Goal: Task Accomplishment & Management: Use online tool/utility

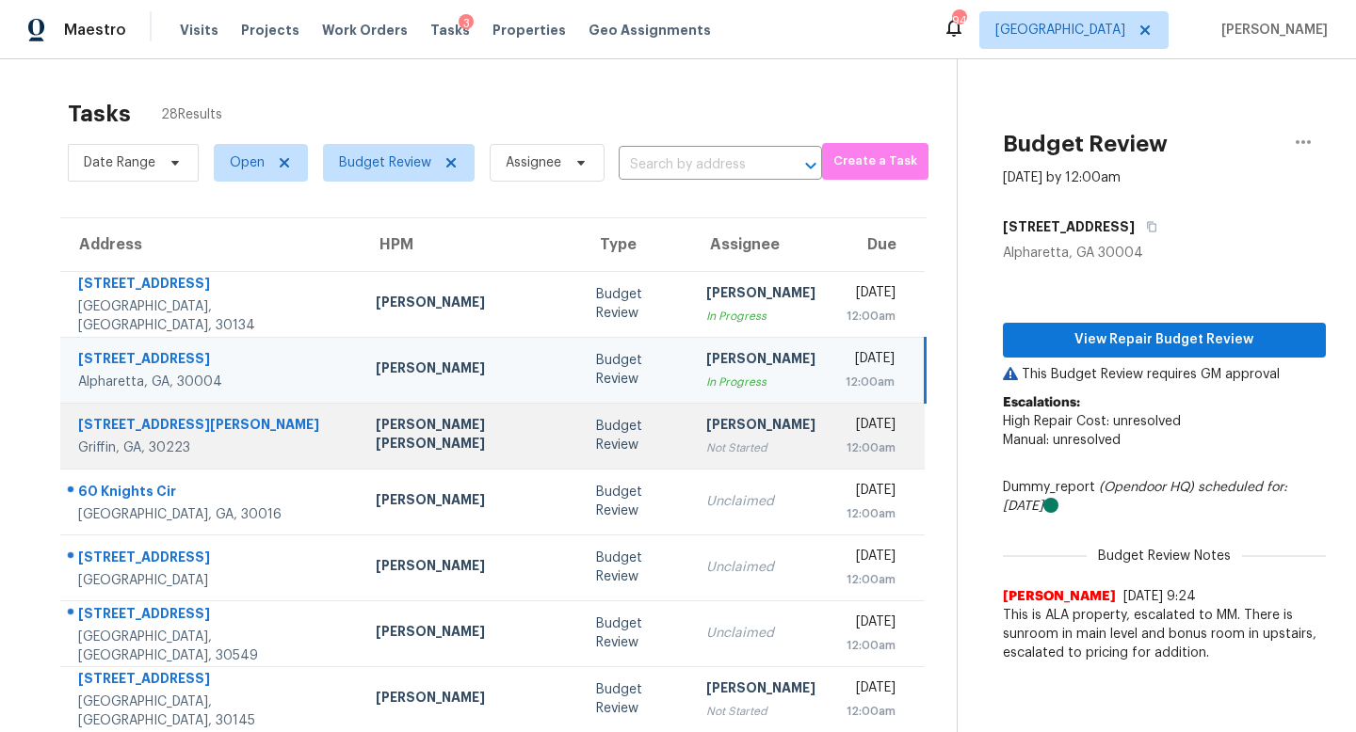
click at [691, 460] on td "[PERSON_NAME] Not Started" at bounding box center [760, 436] width 139 height 66
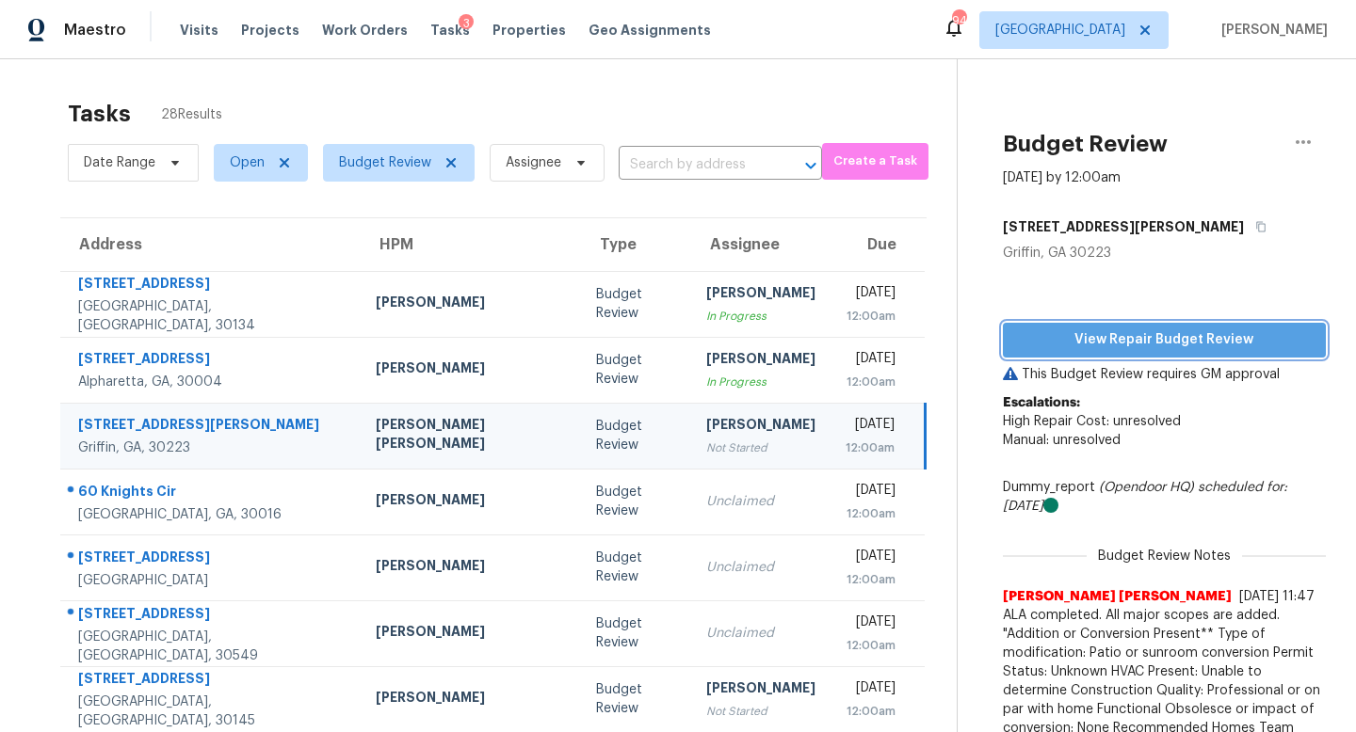
click at [1057, 345] on span "View Repair Budget Review" at bounding box center [1164, 341] width 293 height 24
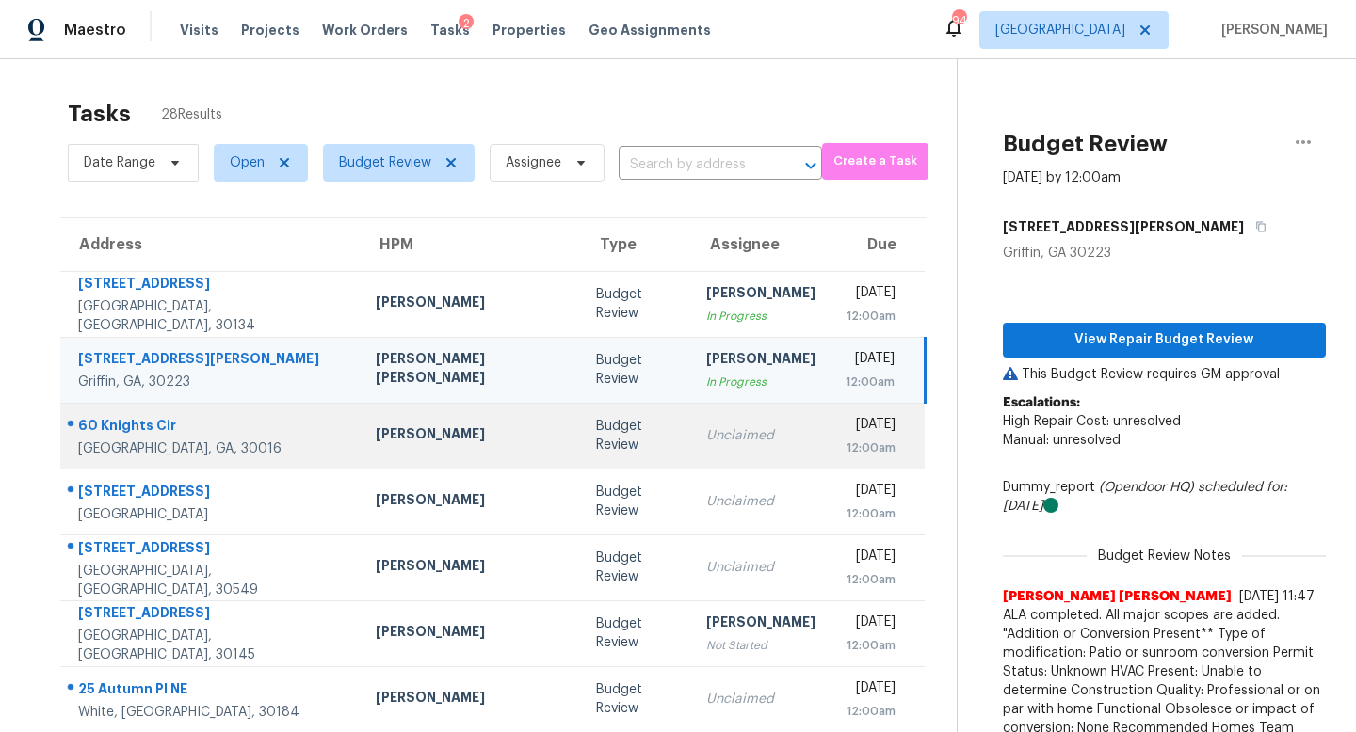
click at [581, 458] on td "Budget Review" at bounding box center [636, 436] width 110 height 66
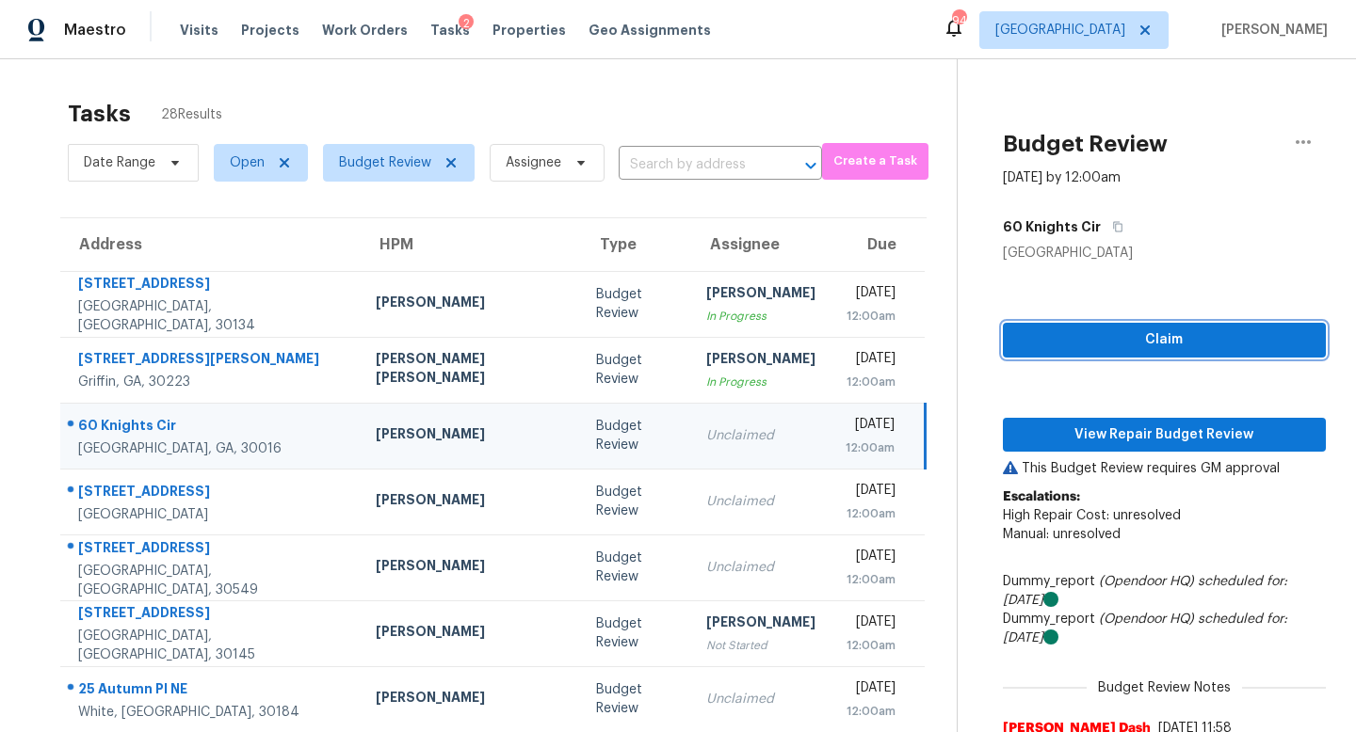
click at [1085, 323] on button "Claim" at bounding box center [1164, 340] width 323 height 35
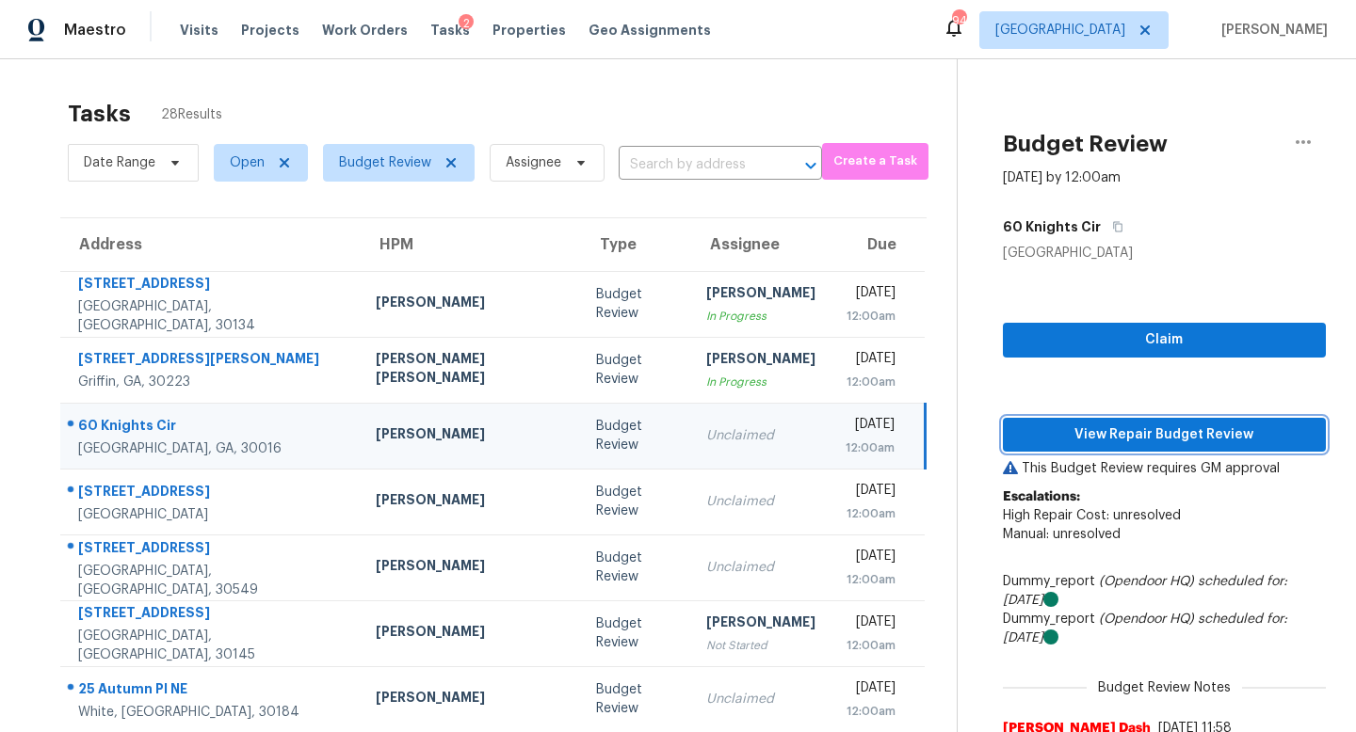
click at [1072, 438] on span "View Repair Budget Review" at bounding box center [1164, 436] width 293 height 24
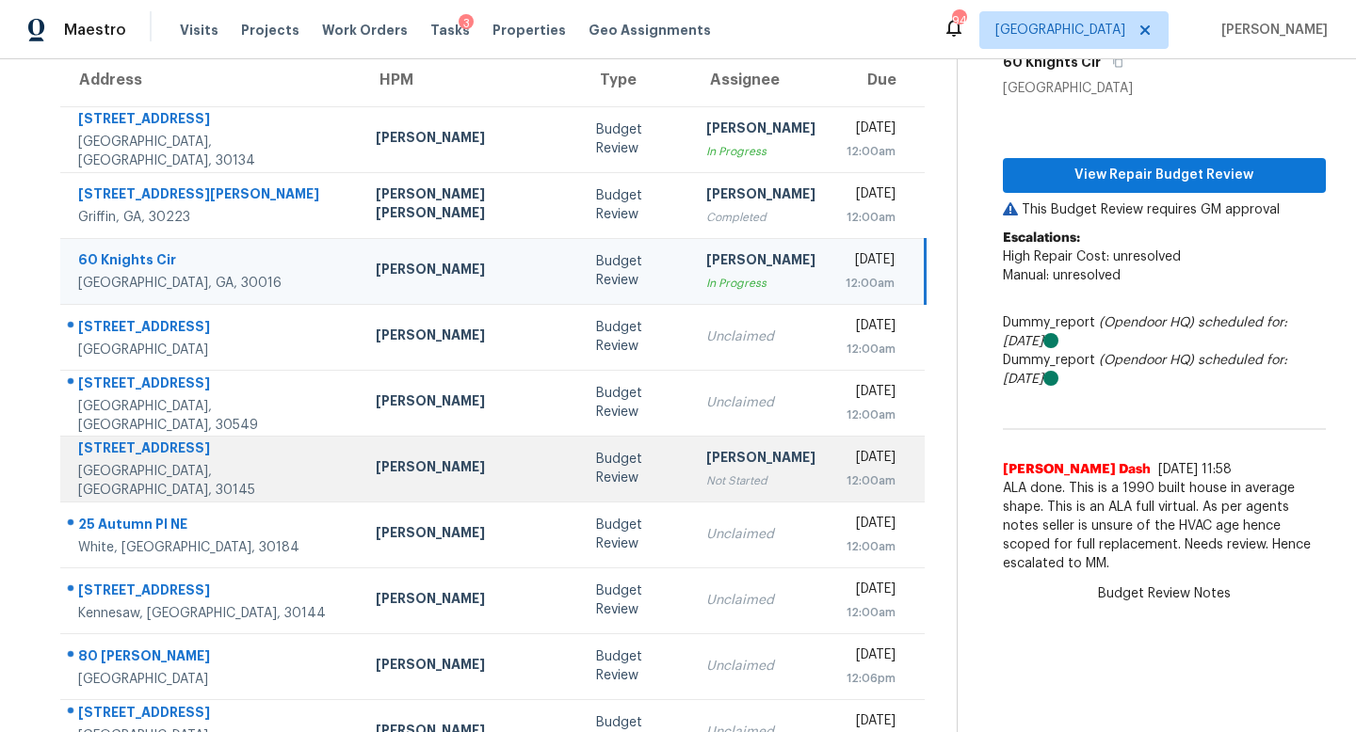
scroll to position [83, 0]
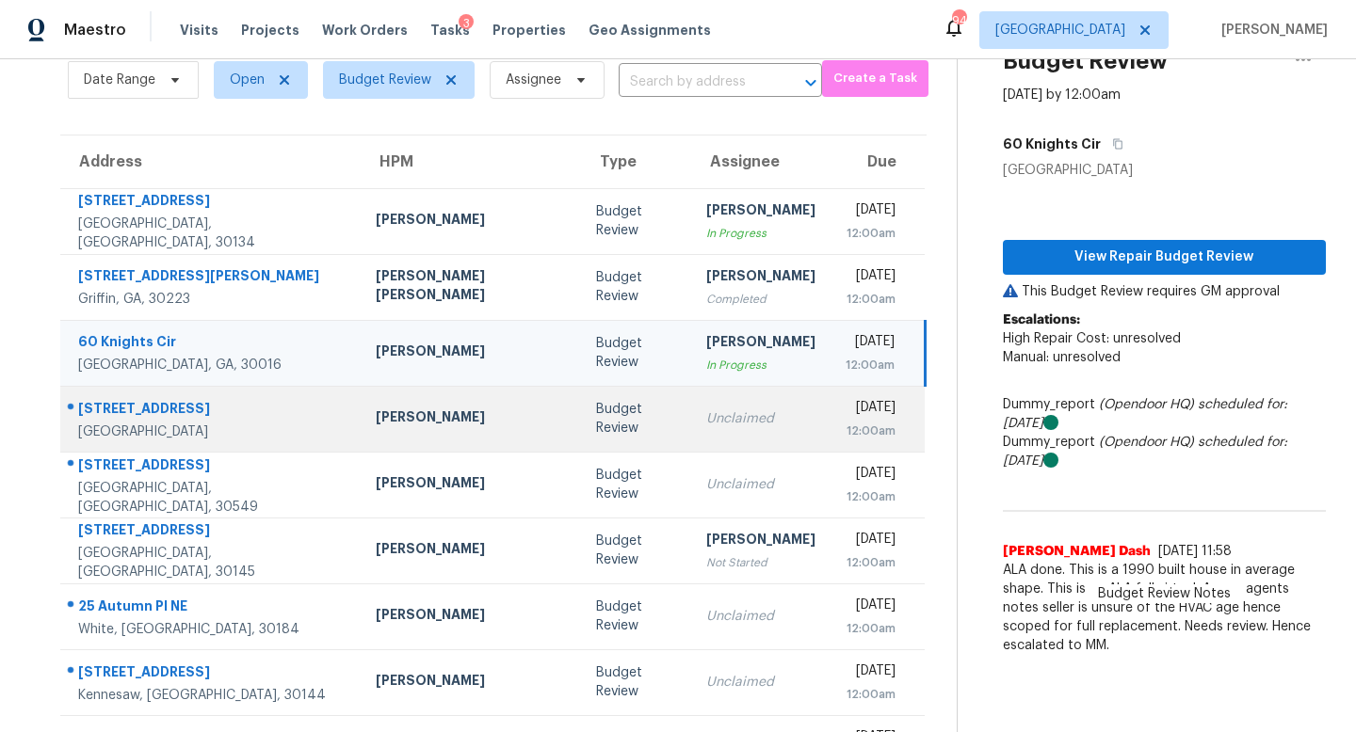
click at [706, 415] on div "Unclaimed" at bounding box center [760, 419] width 109 height 19
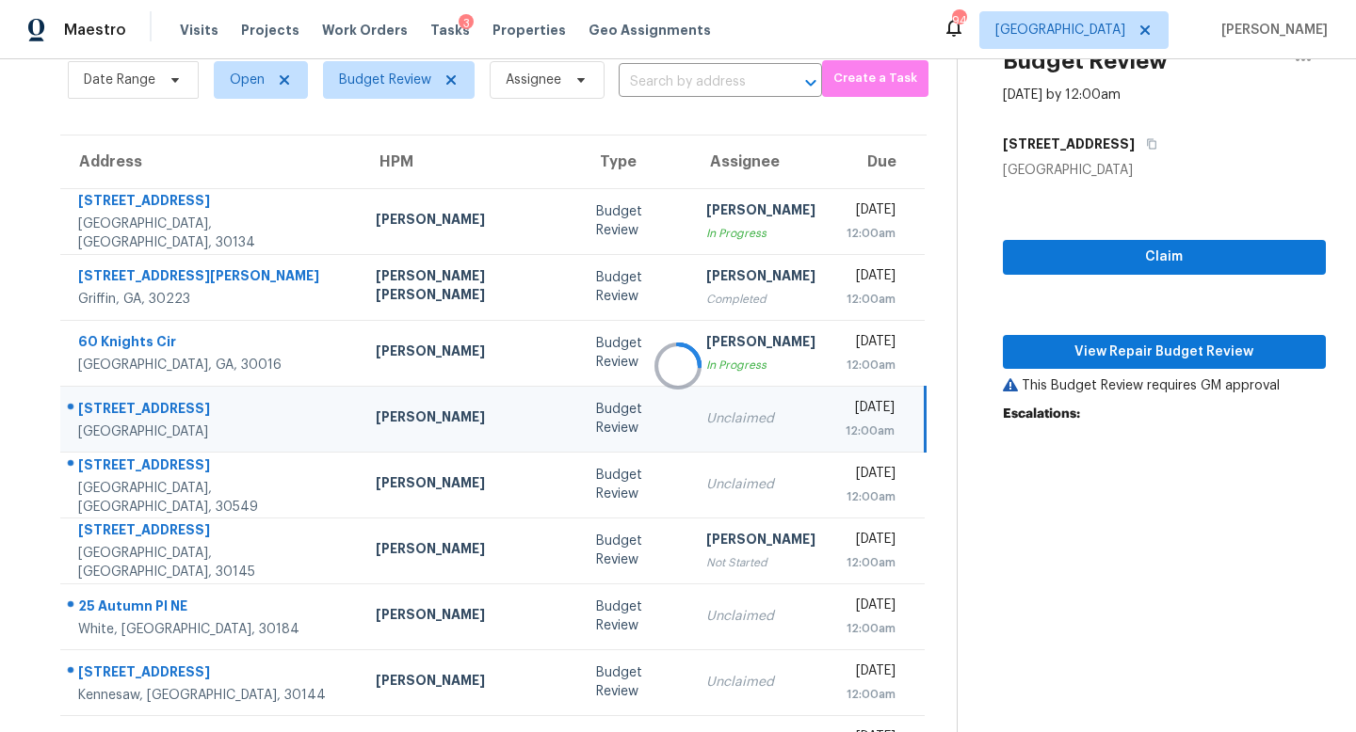
scroll to position [80, 0]
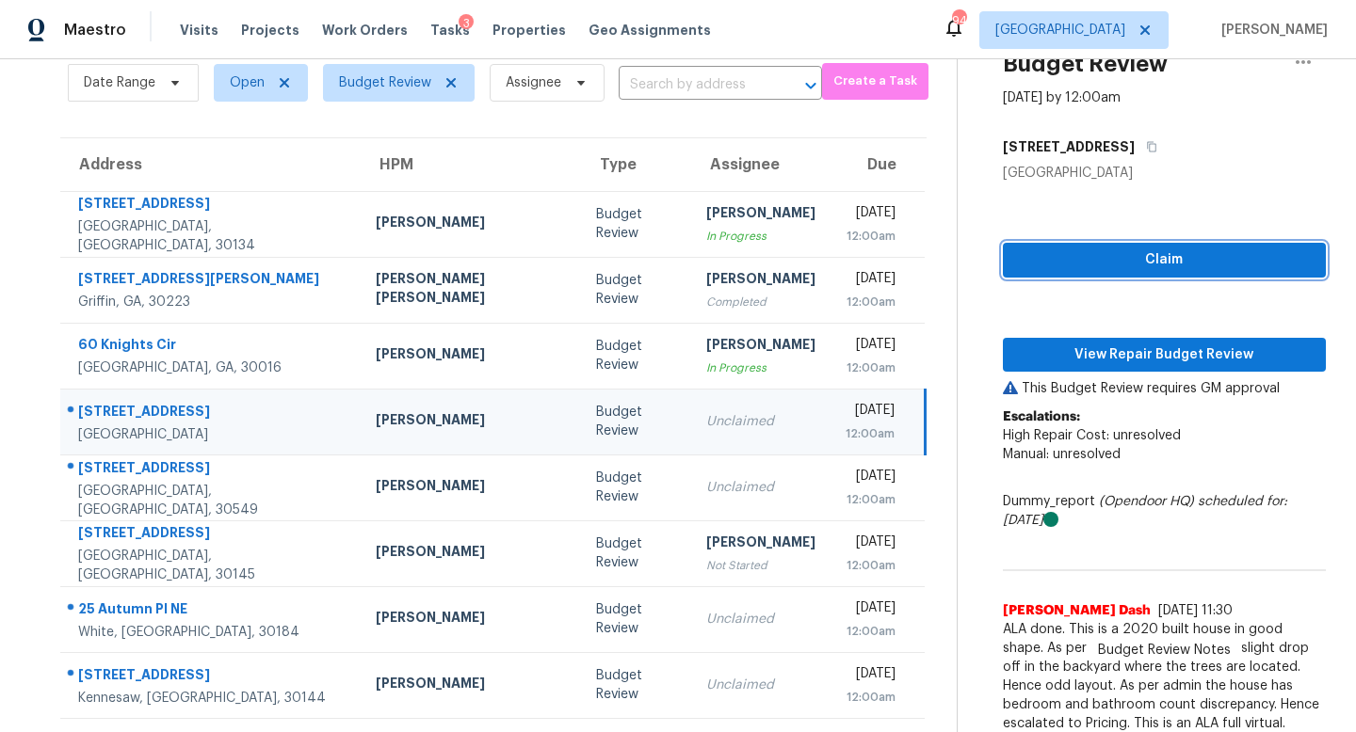
click at [1079, 261] on span "Claim" at bounding box center [1164, 261] width 293 height 24
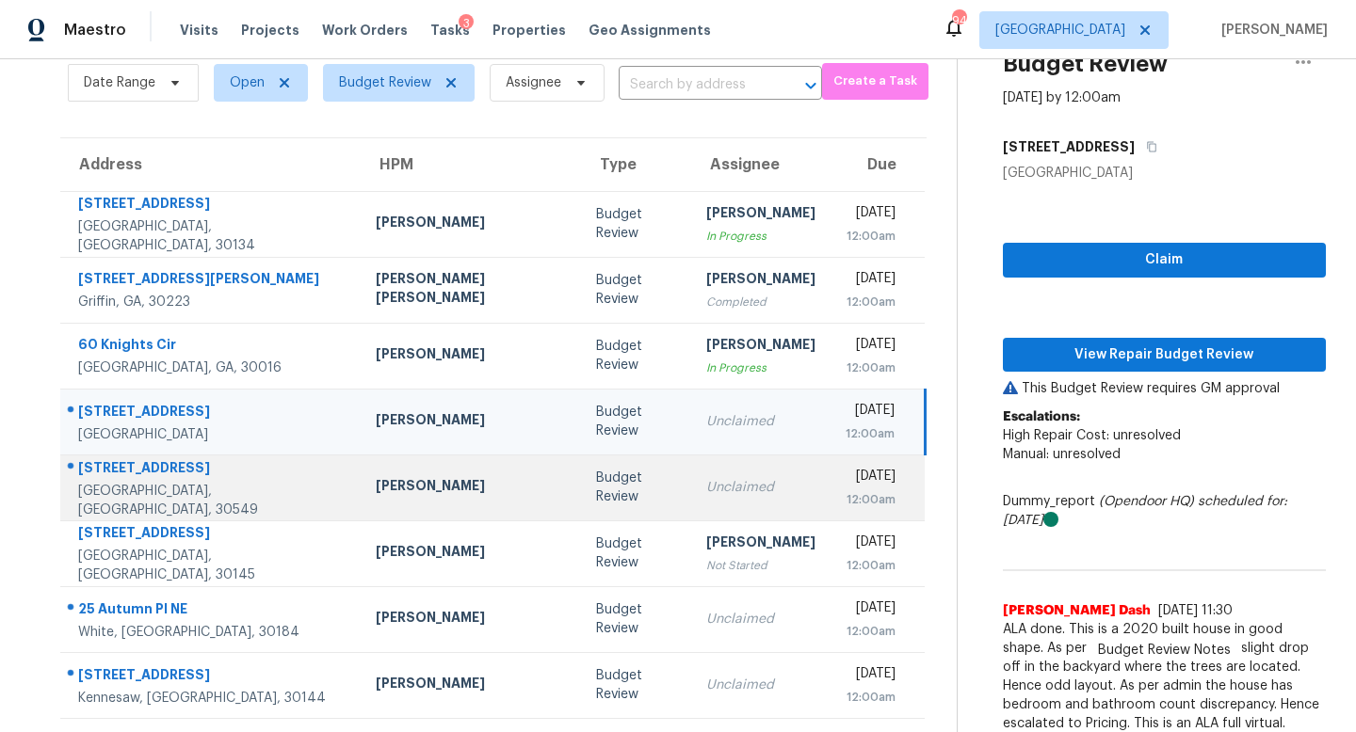
click at [706, 480] on div "Unclaimed" at bounding box center [760, 487] width 109 height 19
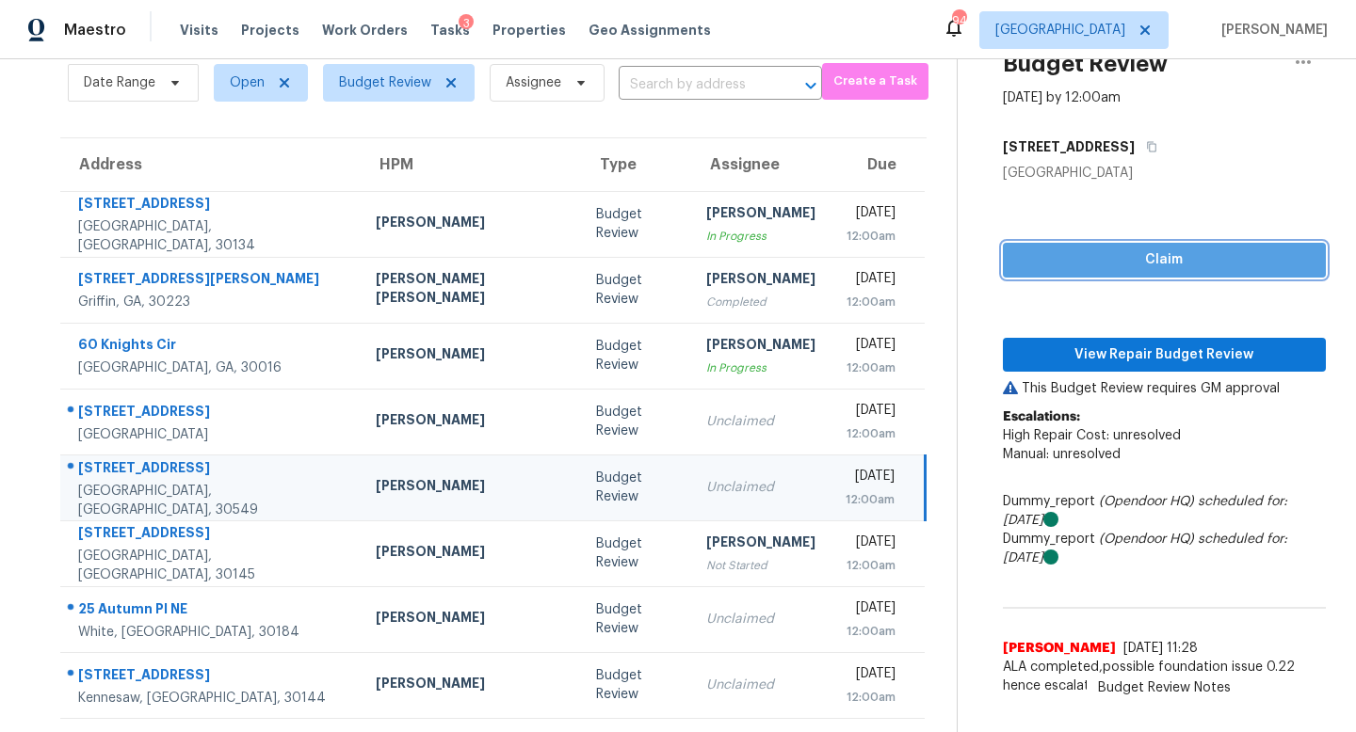
click at [1018, 249] on span "Claim" at bounding box center [1164, 261] width 293 height 24
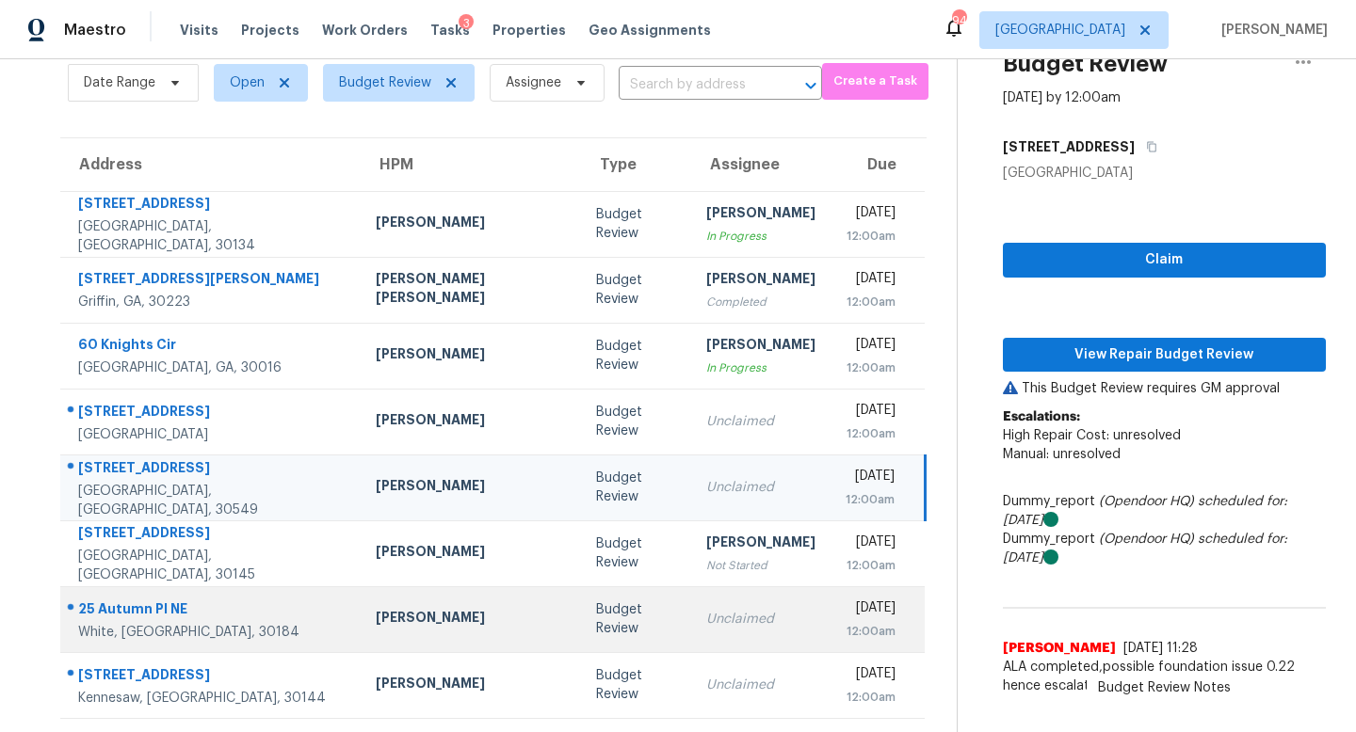
click at [691, 630] on td "Unclaimed" at bounding box center [760, 620] width 139 height 66
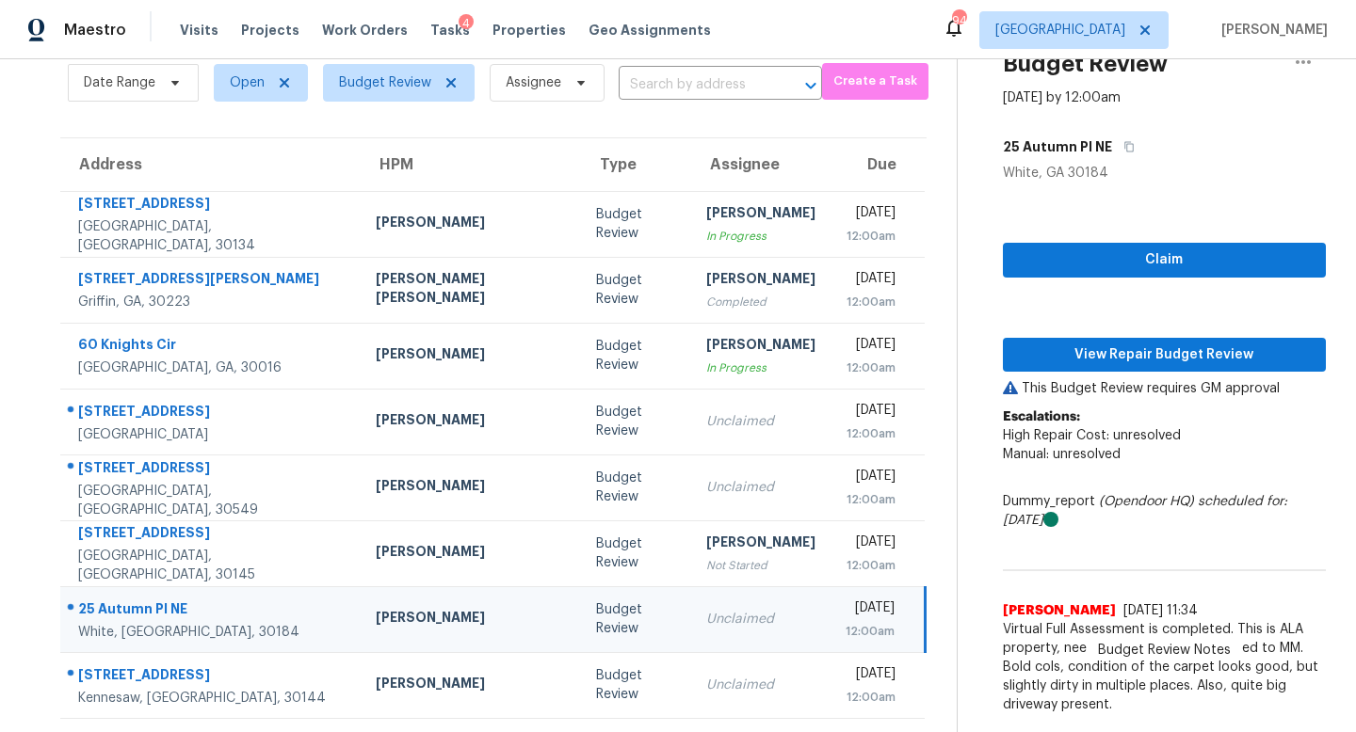
click at [1016, 228] on div "Claim View Repair Budget Review This Budget Review requires GM approval Escalat…" at bounding box center [1164, 453] width 323 height 541
click at [1018, 256] on span "Claim" at bounding box center [1164, 261] width 293 height 24
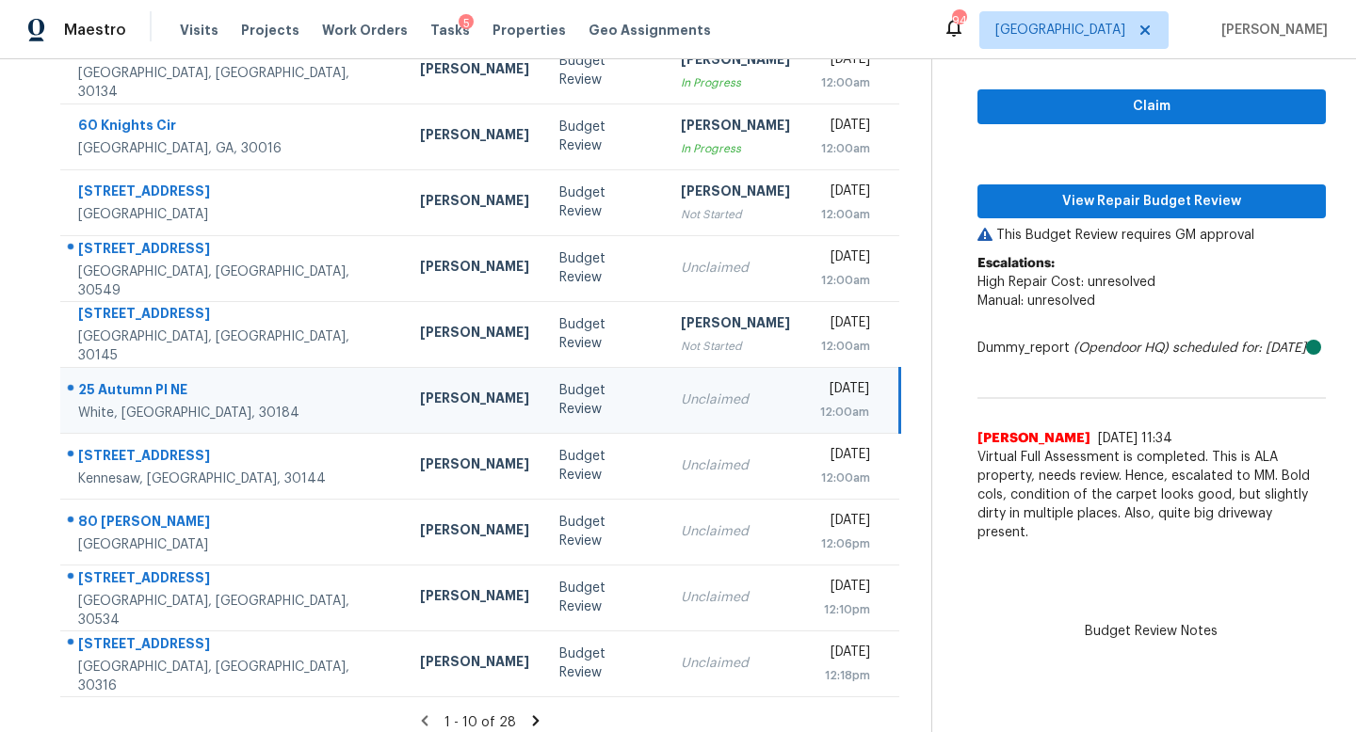
scroll to position [248, 0]
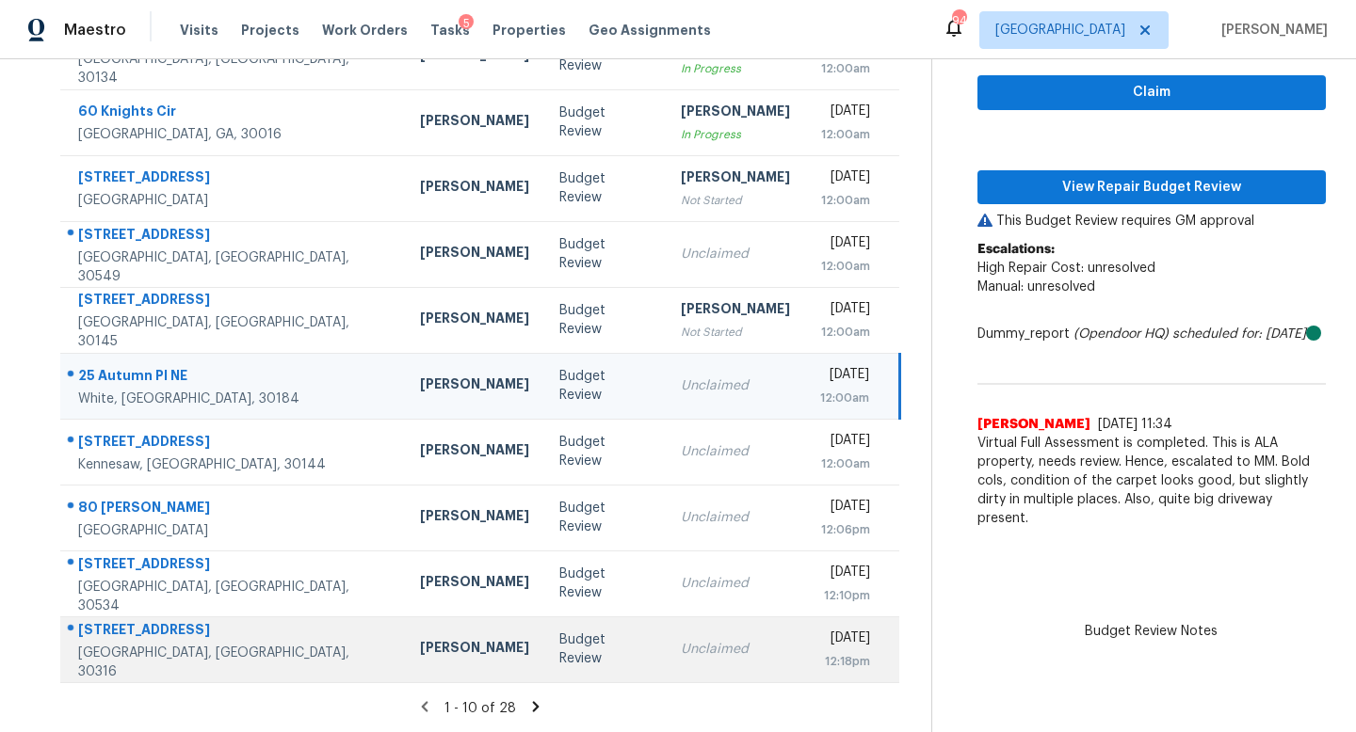
click at [666, 666] on td "Unclaimed" at bounding box center [735, 650] width 139 height 66
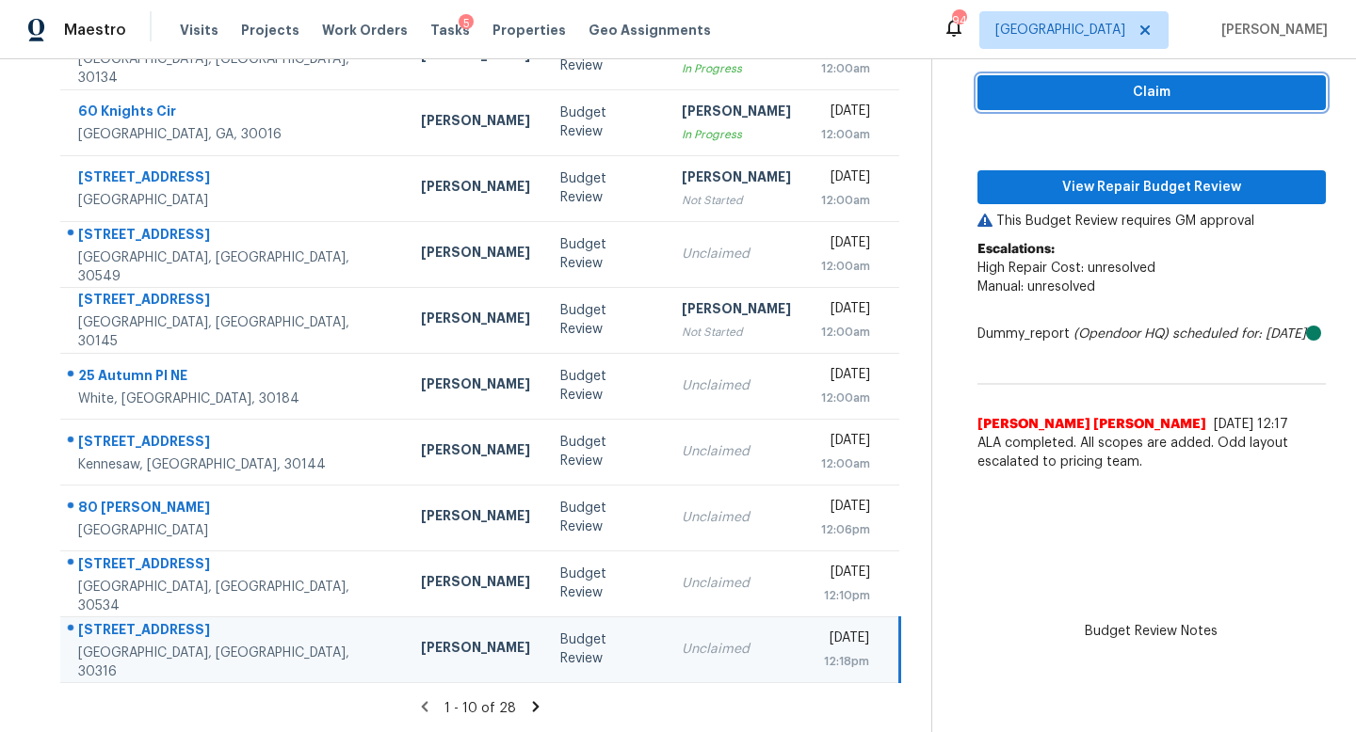
click at [1043, 100] on span "Claim" at bounding box center [1151, 93] width 318 height 24
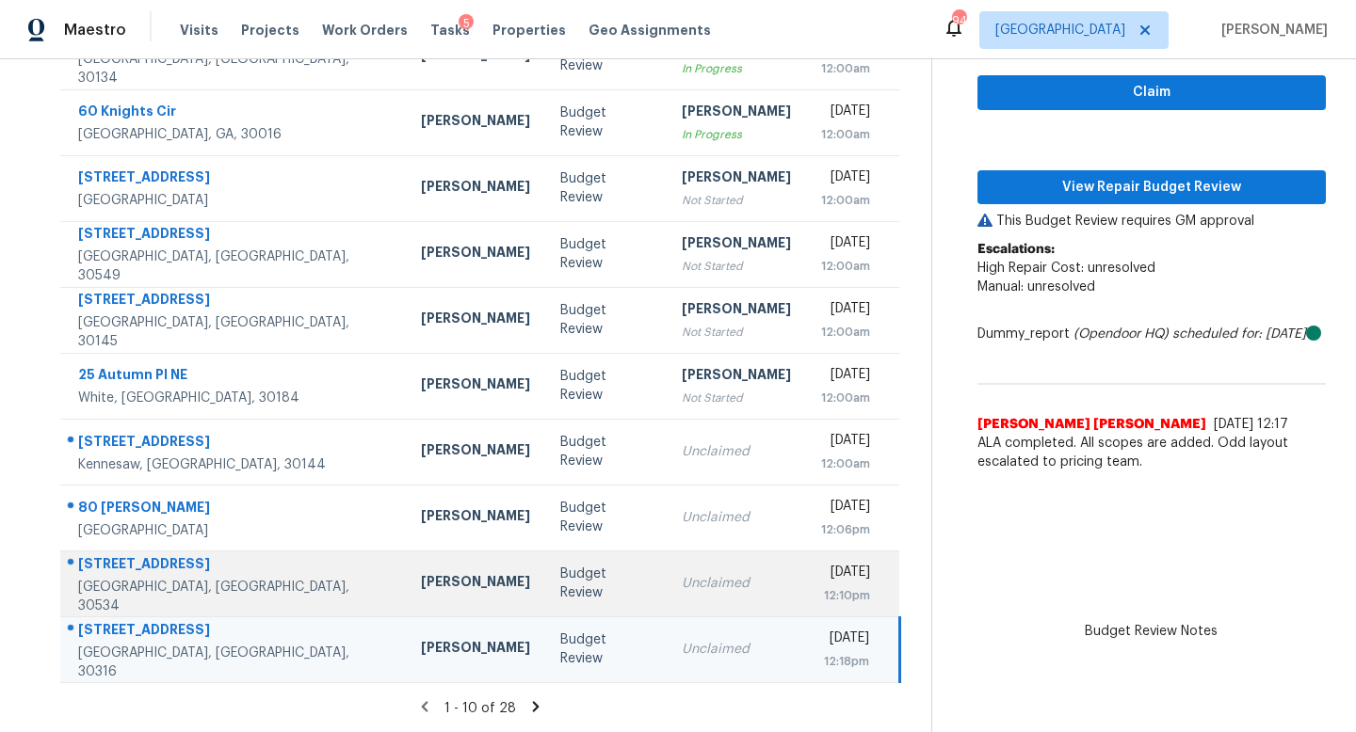
click at [667, 559] on td "Unclaimed" at bounding box center [736, 584] width 139 height 66
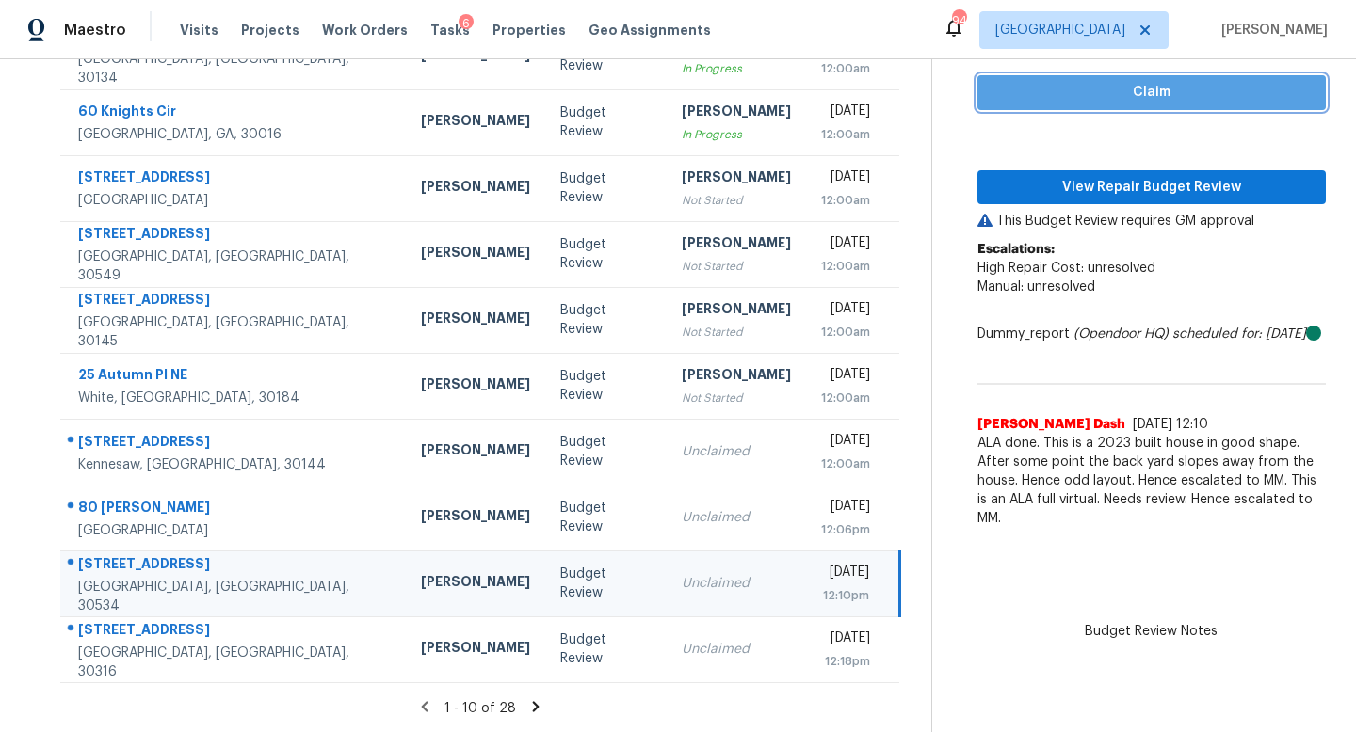
click at [1002, 104] on button "Claim" at bounding box center [1151, 92] width 348 height 35
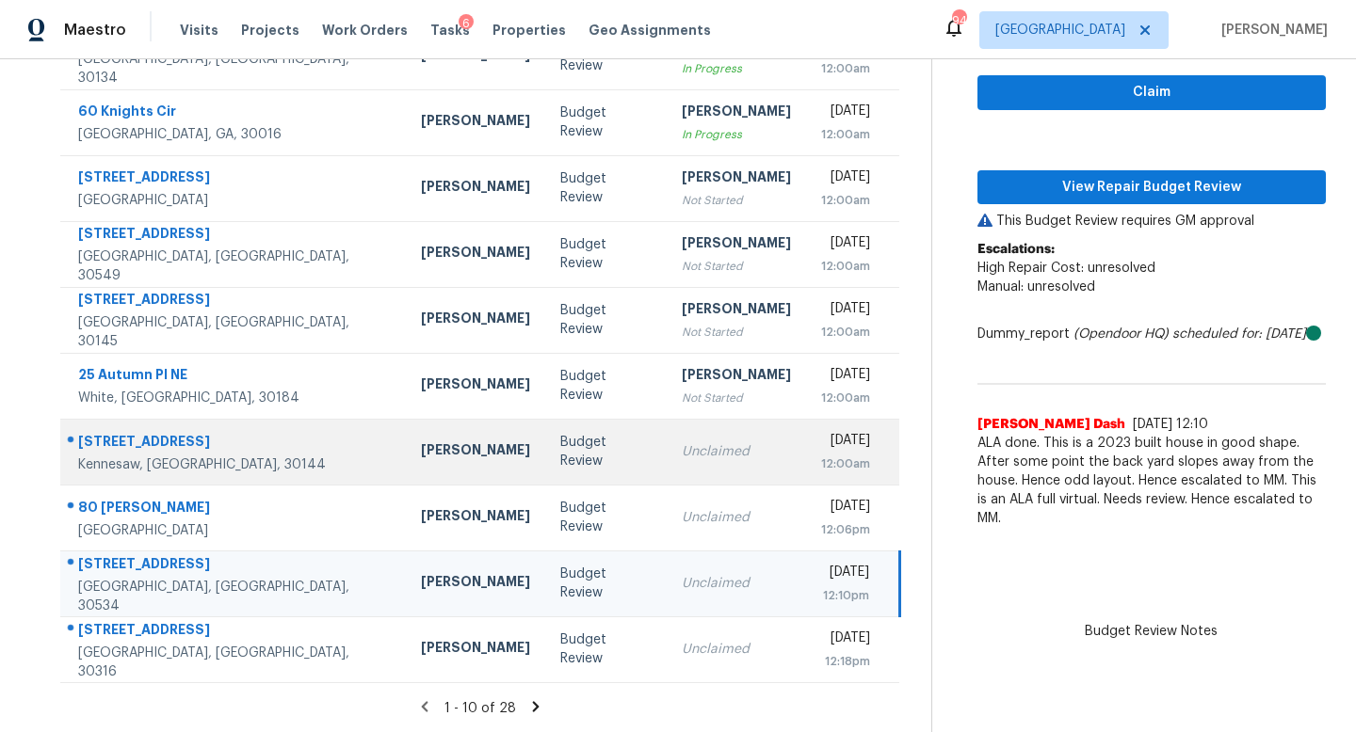
click at [667, 472] on td "Unclaimed" at bounding box center [736, 452] width 139 height 66
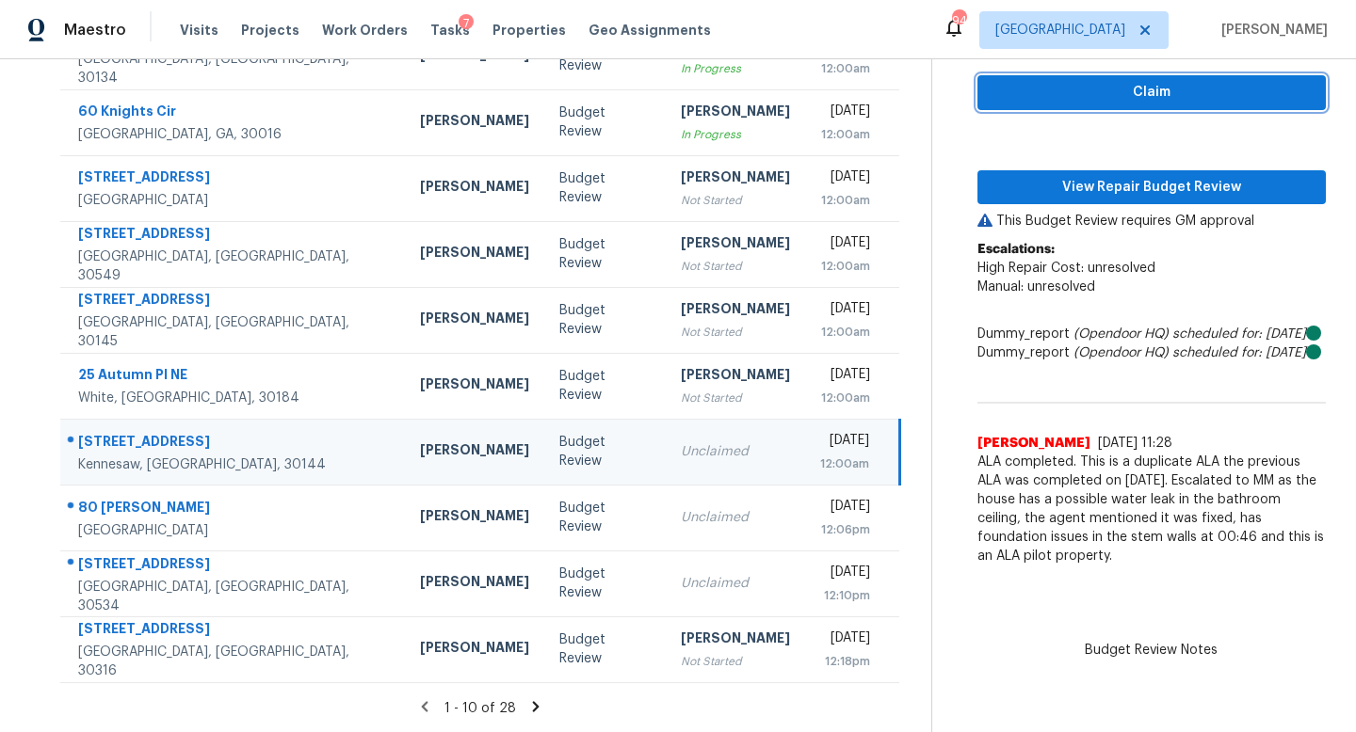
click at [985, 97] on button "Claim" at bounding box center [1151, 92] width 348 height 35
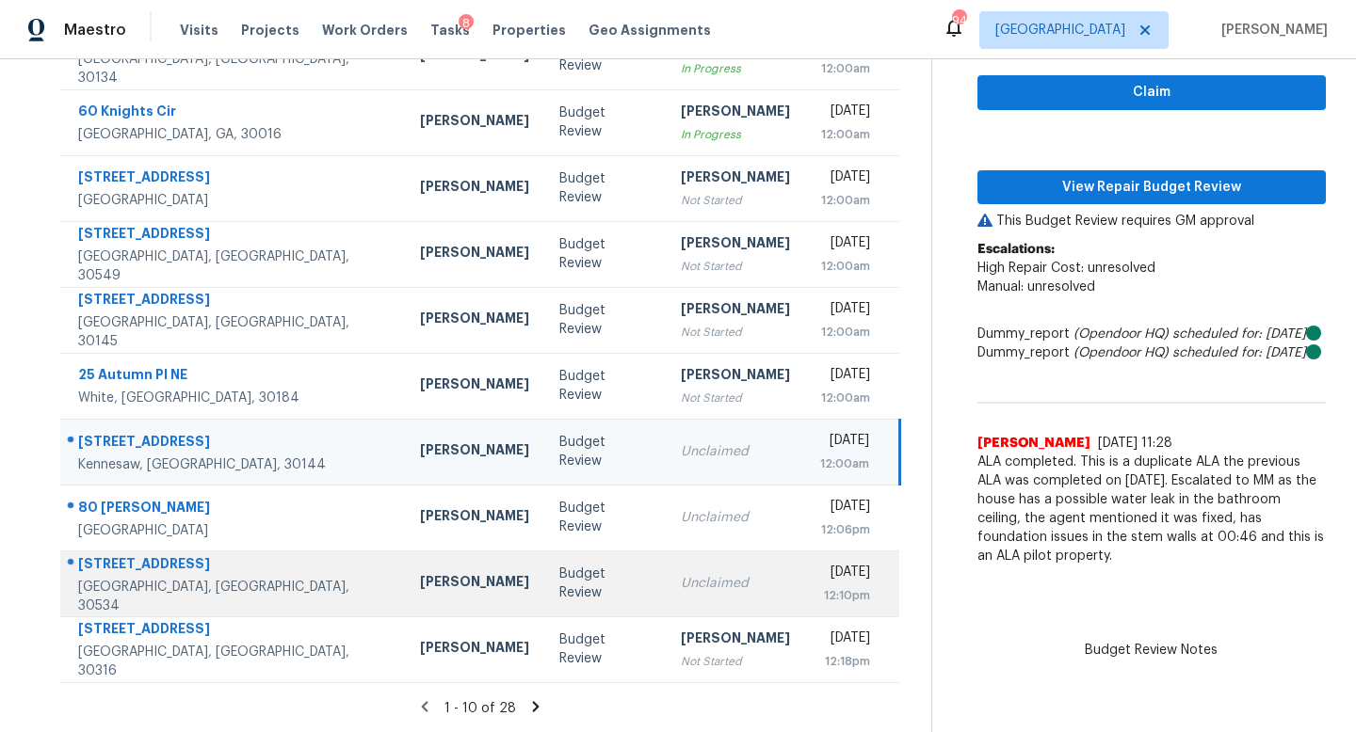
click at [681, 579] on div "Unclaimed" at bounding box center [735, 583] width 109 height 19
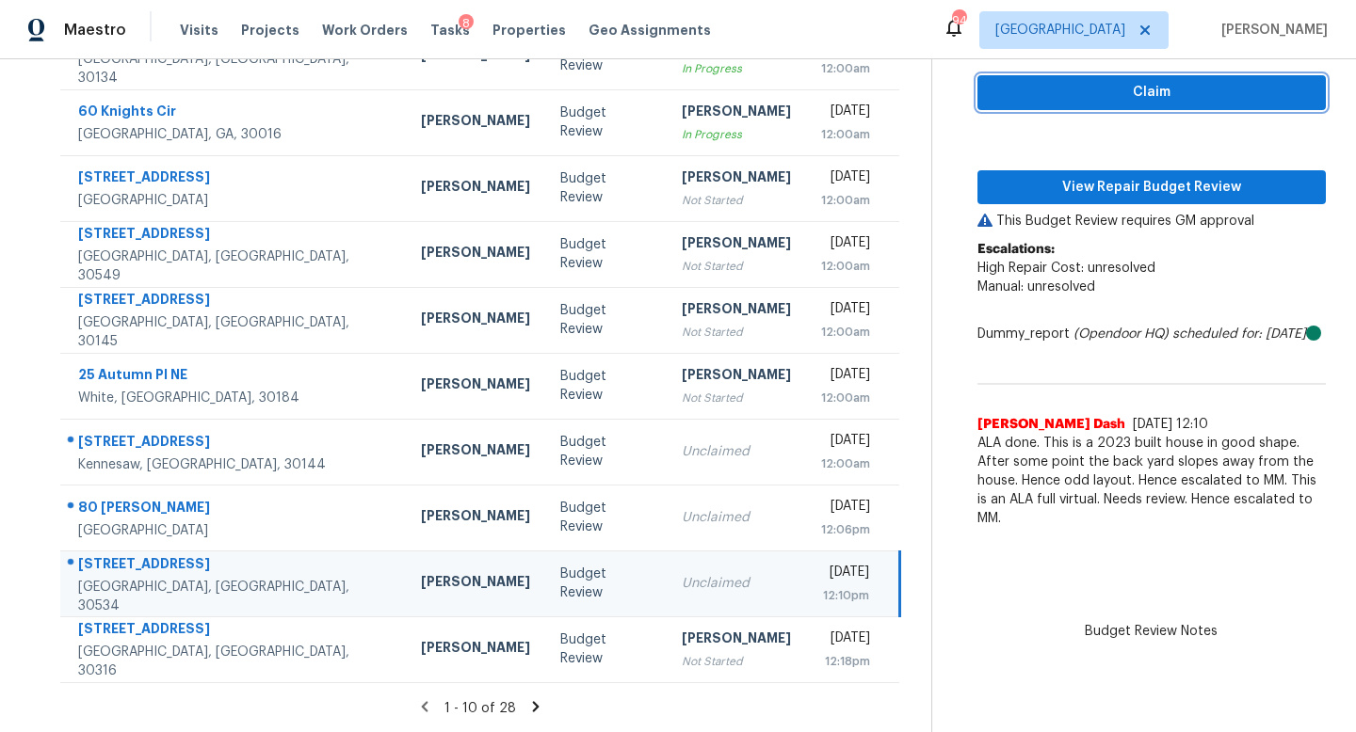
click at [1031, 98] on span "Claim" at bounding box center [1151, 93] width 318 height 24
